Goal: Navigation & Orientation: Find specific page/section

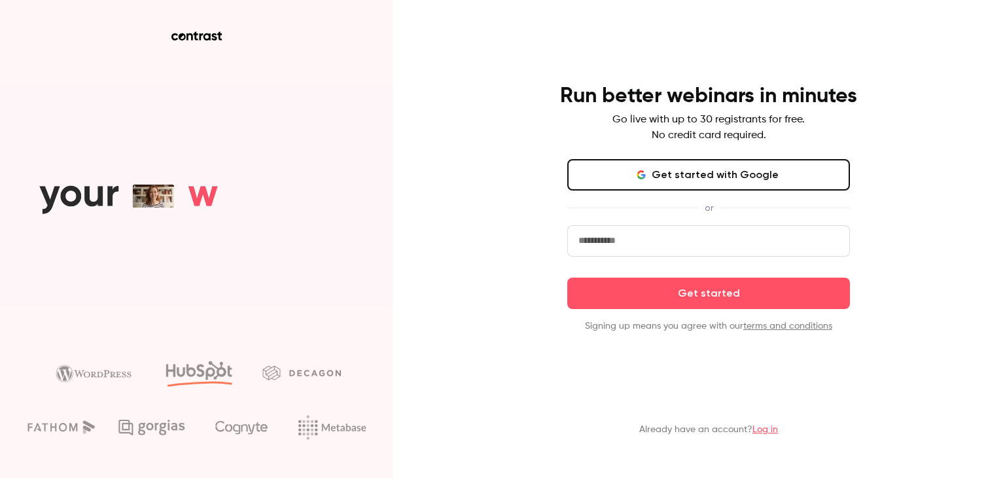
click at [601, 179] on button "Get started with Google" at bounding box center [708, 174] width 283 height 31
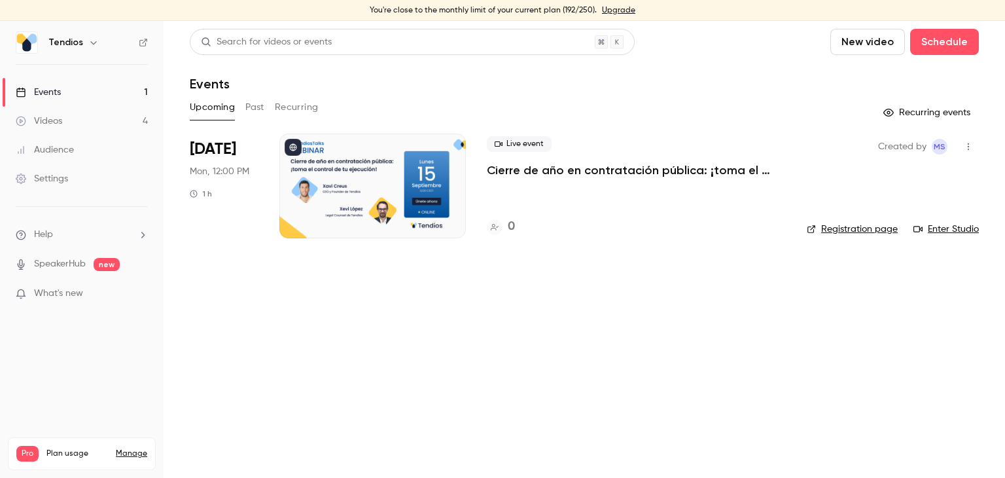
click at [255, 103] on button "Past" at bounding box center [254, 107] width 19 height 21
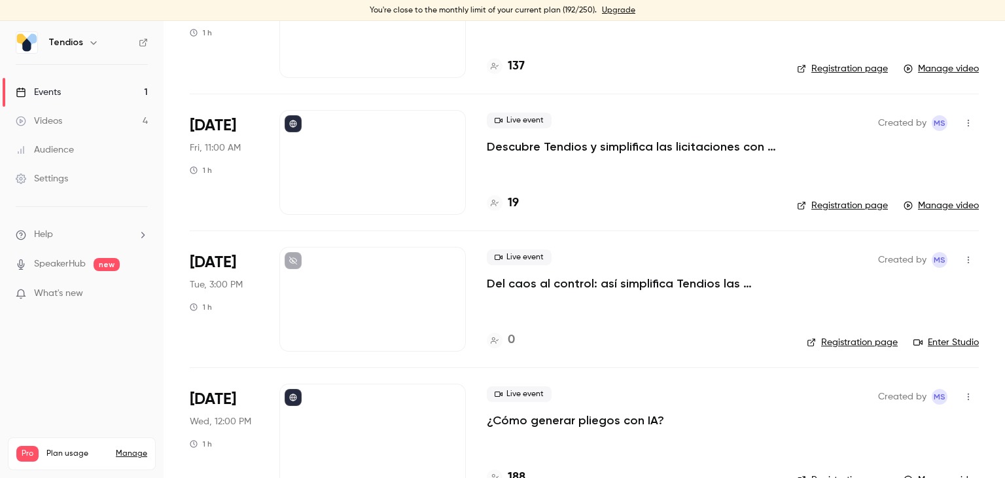
scroll to position [332, 0]
